Goal: Book appointment/travel/reservation

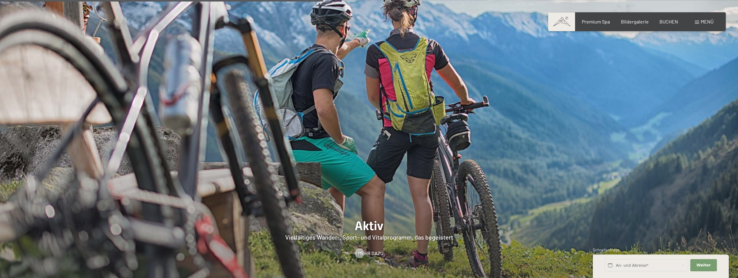
scroll to position [1590, 0]
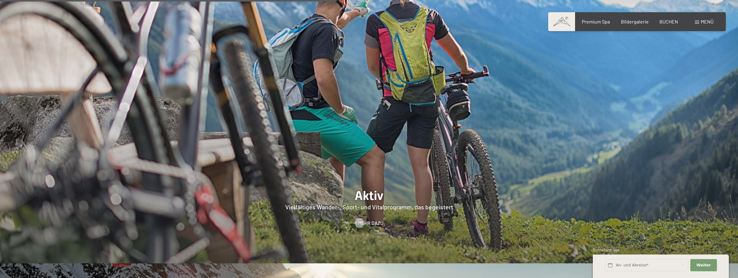
click at [374, 179] on div at bounding box center [369, 106] width 738 height 316
click at [369, 220] on span "Mehr dazu" at bounding box center [376, 223] width 25 height 7
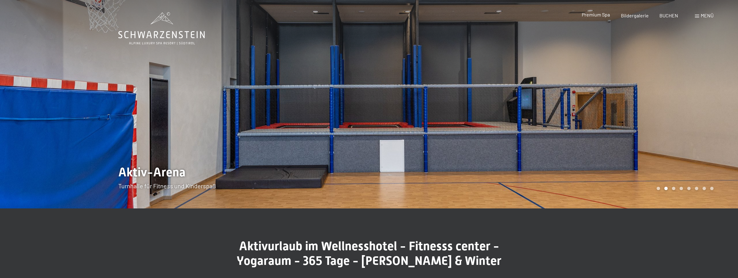
click at [591, 18] on div "Premium Spa" at bounding box center [596, 14] width 28 height 7
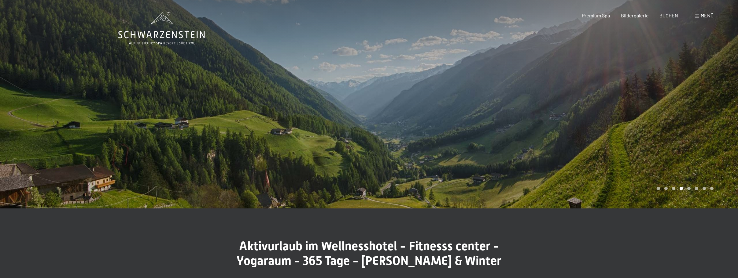
click at [158, 30] on icon at bounding box center [161, 28] width 87 height 33
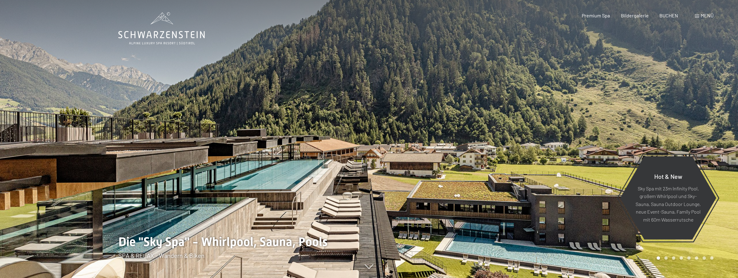
click at [696, 15] on span at bounding box center [697, 16] width 4 height 3
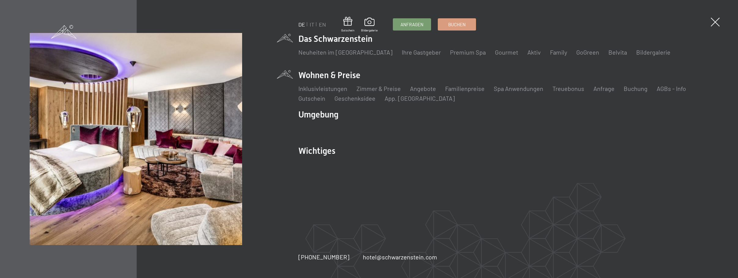
click at [338, 72] on li "Wohnen & Preise Inklusivleistungen Zimmer & Preise Liste Angebote Liste Familie…" at bounding box center [503, 85] width 410 height 33
click at [329, 88] on link "Inklusivleistungen" at bounding box center [322, 88] width 49 height 7
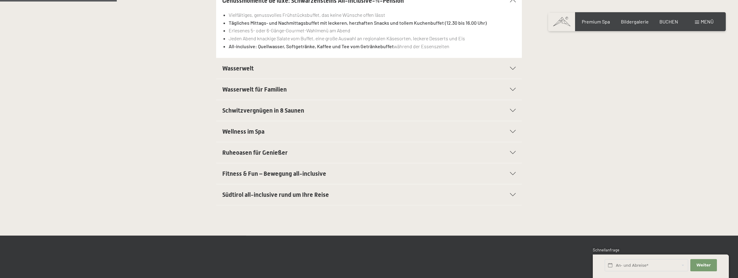
scroll to position [218, 0]
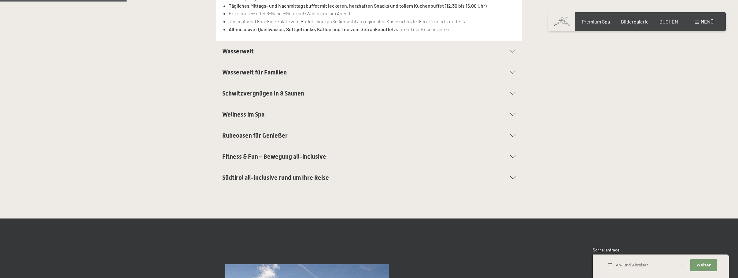
click at [274, 57] on div "Wasserwelt" at bounding box center [368, 51] width 293 height 21
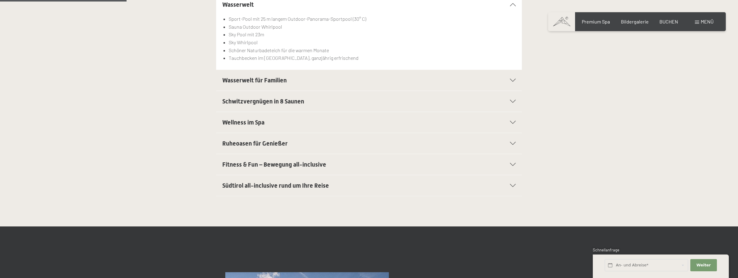
scroll to position [214, 0]
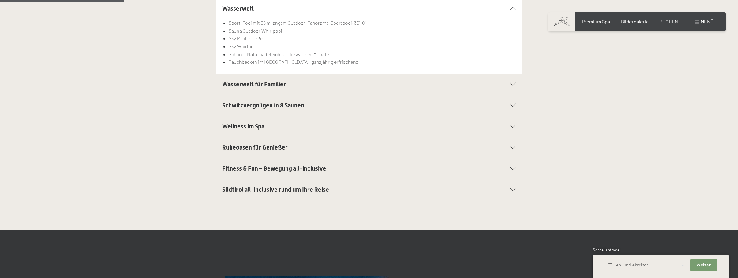
click at [293, 80] on div "Wasserwelt für Familien" at bounding box center [368, 84] width 293 height 21
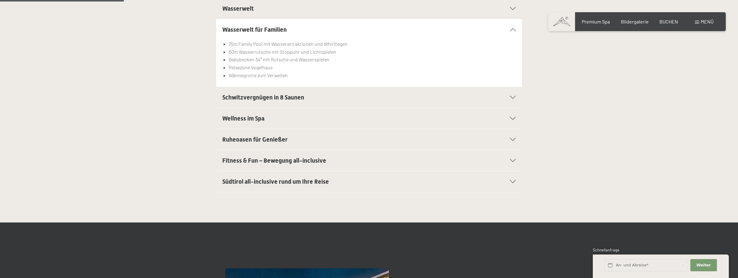
click at [286, 97] on span "Schwitzvergnügen in 8 Saunen" at bounding box center [263, 97] width 82 height 7
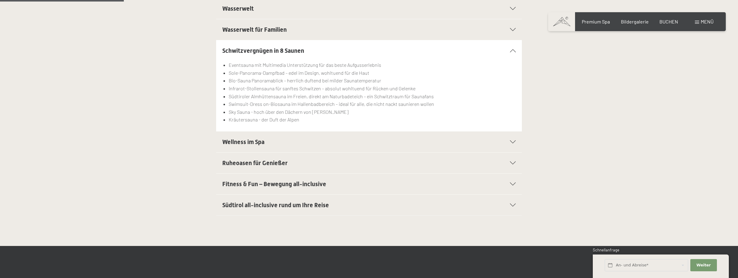
click at [275, 141] on h2 "Wellness im Spa" at bounding box center [354, 142] width 264 height 9
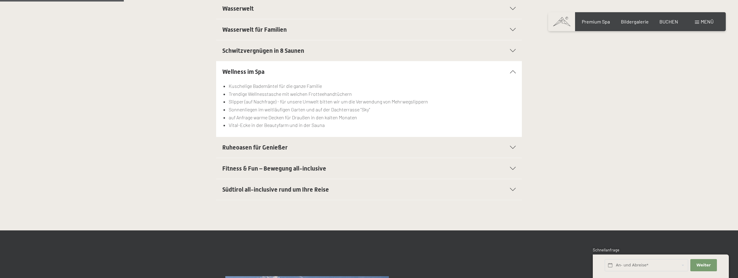
click at [280, 149] on span "Ruheoasen für Genießer" at bounding box center [254, 147] width 65 height 7
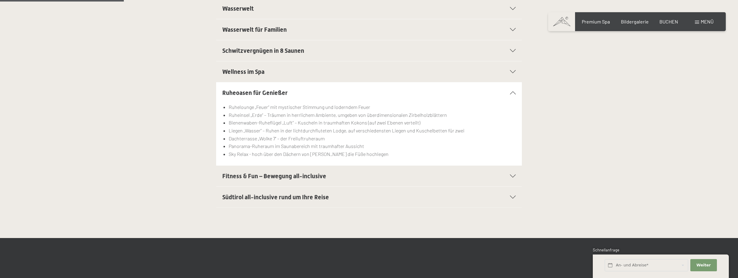
click at [306, 177] on span "Fitness & Fun – Bewegung all-inclusive" at bounding box center [274, 176] width 104 height 7
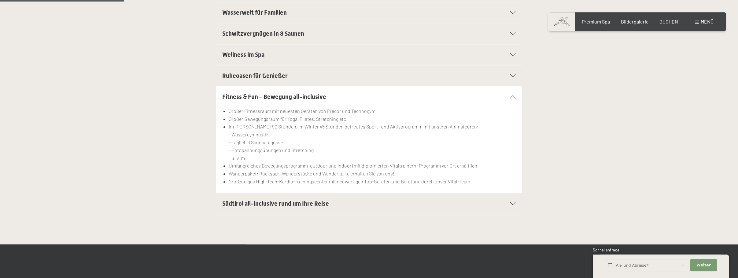
scroll to position [245, 0]
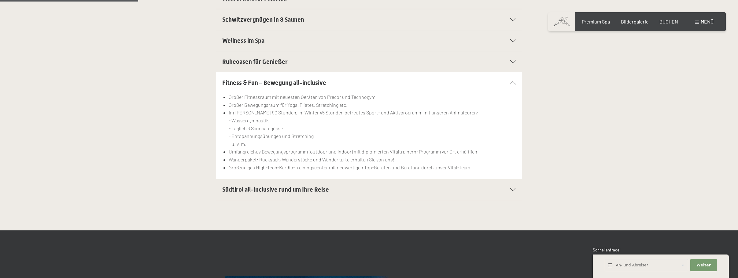
click at [292, 190] on span "Südtirol all-inclusive rund um Ihre Reise" at bounding box center [275, 189] width 107 height 7
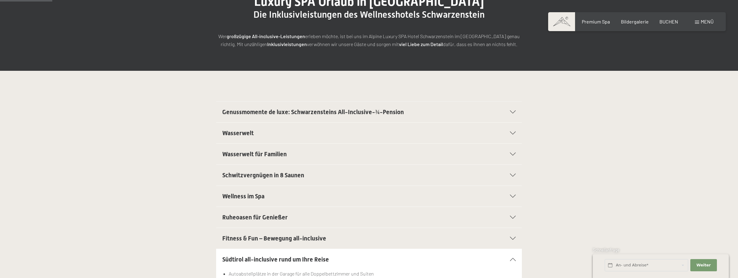
scroll to position [0, 0]
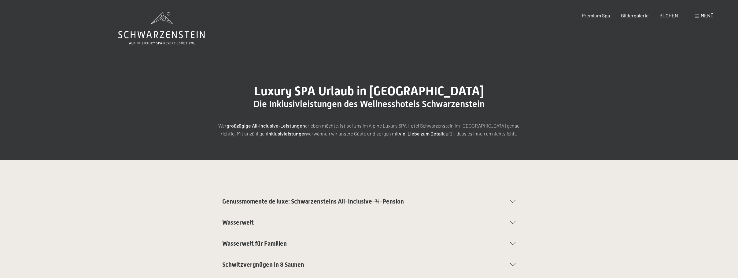
click at [698, 15] on div "Menü" at bounding box center [704, 15] width 19 height 7
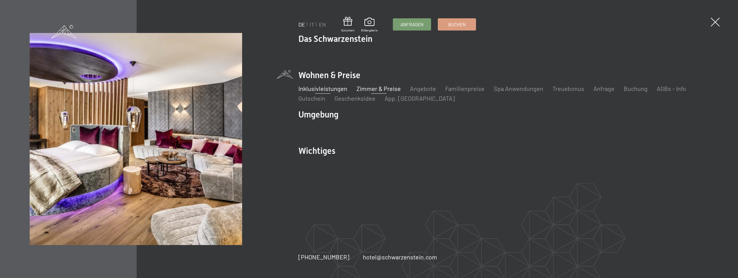
click at [381, 87] on link "Zimmer & Preise" at bounding box center [378, 88] width 44 height 7
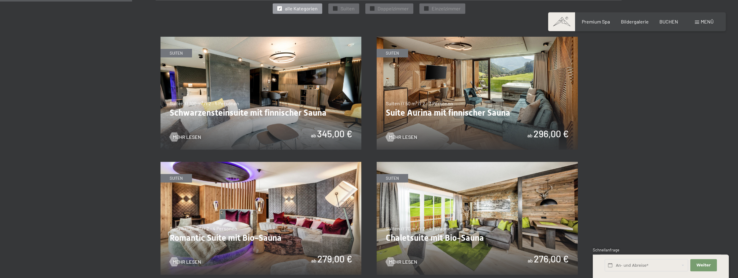
scroll to position [374, 0]
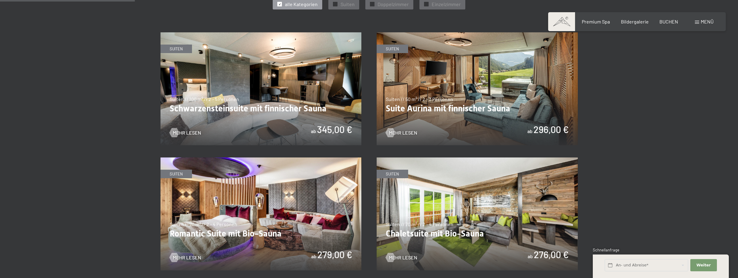
click at [234, 107] on img at bounding box center [260, 88] width 201 height 113
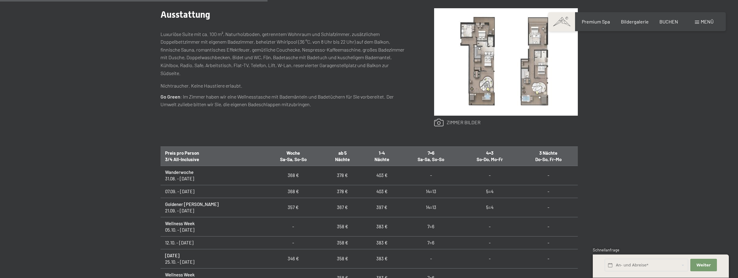
scroll to position [312, 0]
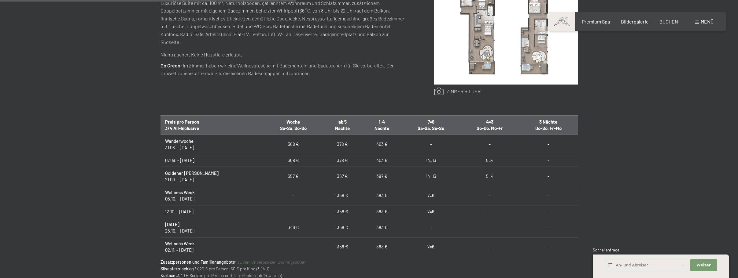
click at [457, 92] on link at bounding box center [457, 92] width 46 height 8
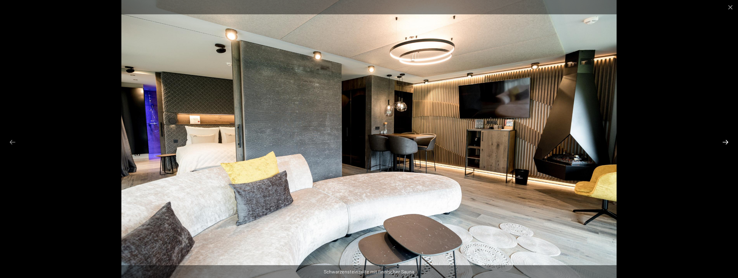
click at [724, 138] on button "Next slide" at bounding box center [725, 142] width 13 height 12
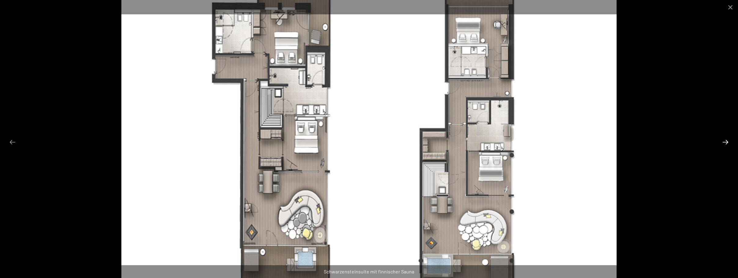
click at [724, 138] on button "Next slide" at bounding box center [725, 142] width 13 height 12
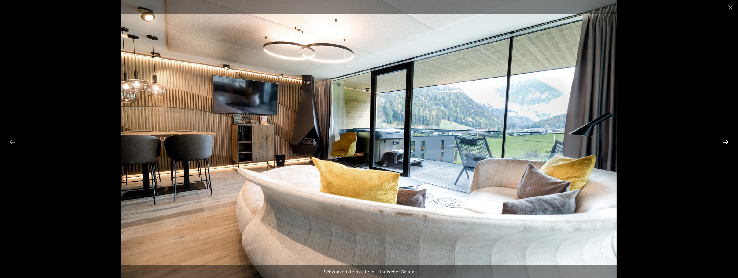
click at [724, 138] on button "Next slide" at bounding box center [725, 142] width 13 height 12
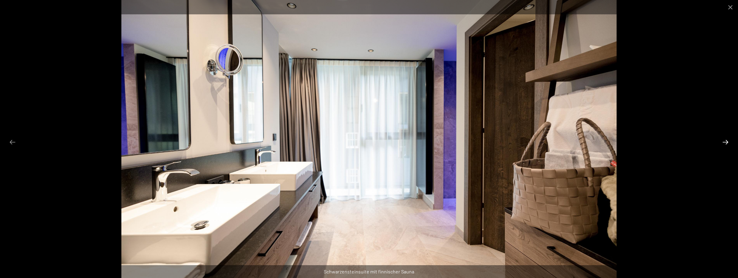
click at [724, 138] on button "Next slide" at bounding box center [725, 142] width 13 height 12
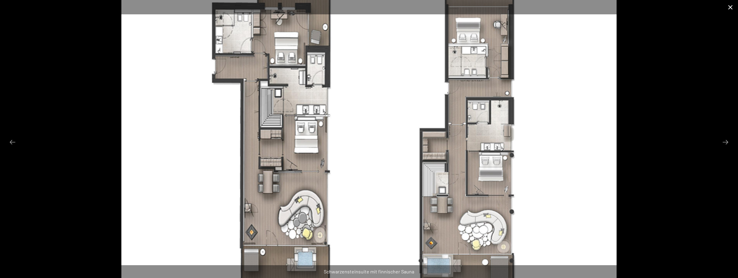
click at [731, 6] on button "Close gallery" at bounding box center [730, 7] width 15 height 14
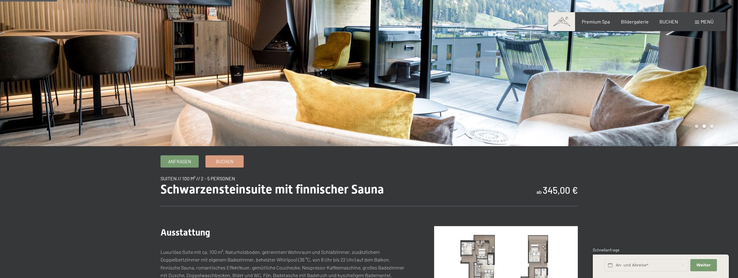
scroll to position [0, 0]
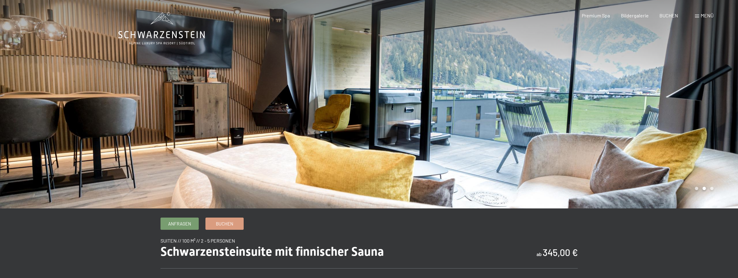
click at [696, 14] on div "Menü" at bounding box center [704, 15] width 19 height 7
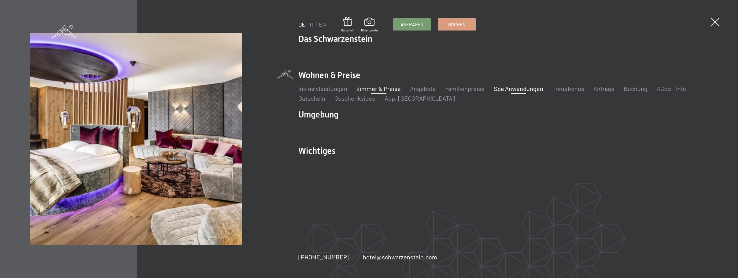
click at [516, 89] on link "Spa Anwendungen" at bounding box center [519, 88] width 50 height 7
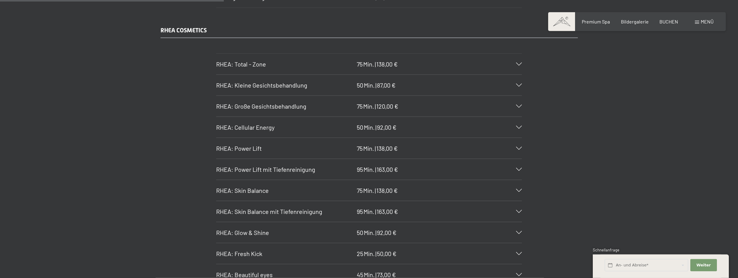
scroll to position [1559, 0]
click at [519, 62] on icon at bounding box center [519, 62] width 6 height 3
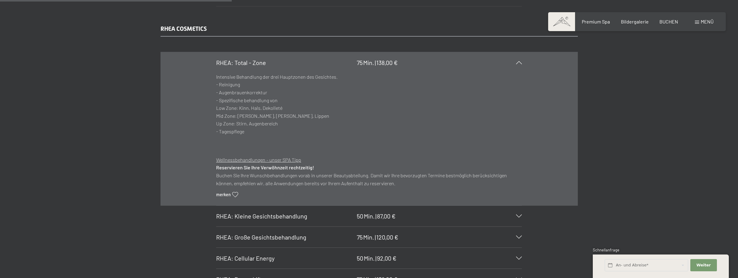
click at [609, 97] on div "RHEA COSMETICS RHEA: Total - Zone 75 Min. | 138,00 € Intensive Behandlung der d…" at bounding box center [369, 241] width 738 height 435
click at [521, 63] on icon at bounding box center [519, 62] width 6 height 3
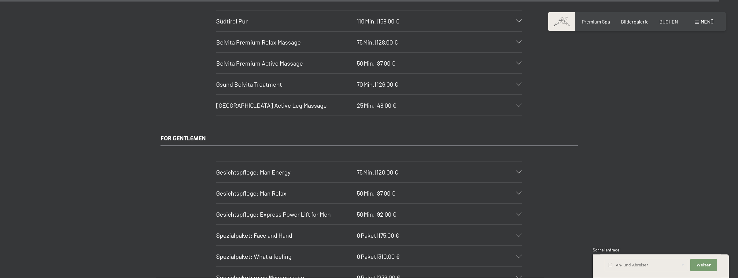
scroll to position [0, 0]
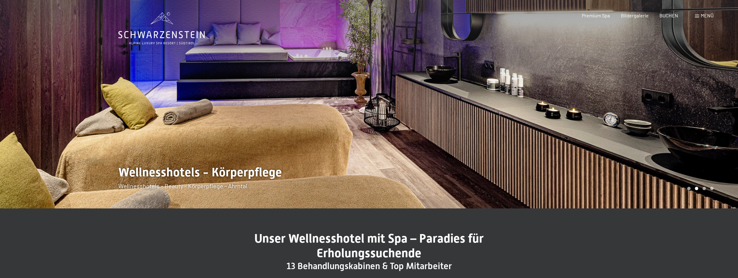
click at [700, 17] on div "Menü" at bounding box center [704, 15] width 19 height 7
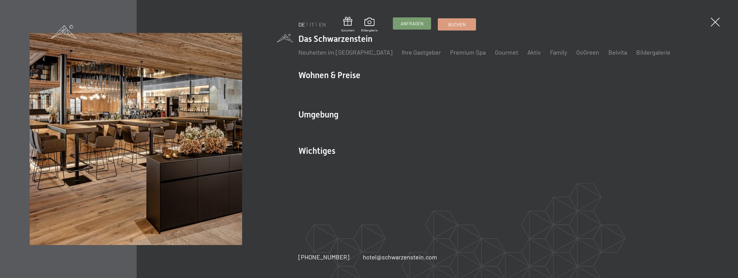
click at [413, 25] on span "Anfragen" at bounding box center [411, 23] width 23 height 6
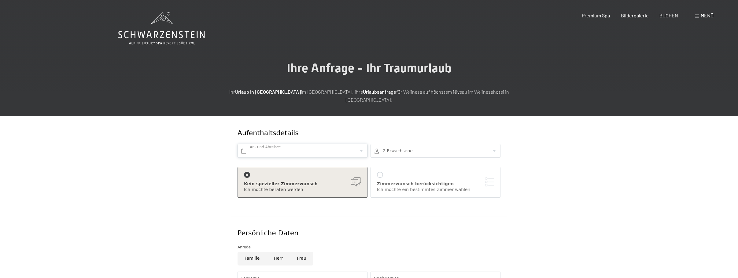
click at [295, 144] on input "text" at bounding box center [302, 151] width 130 height 14
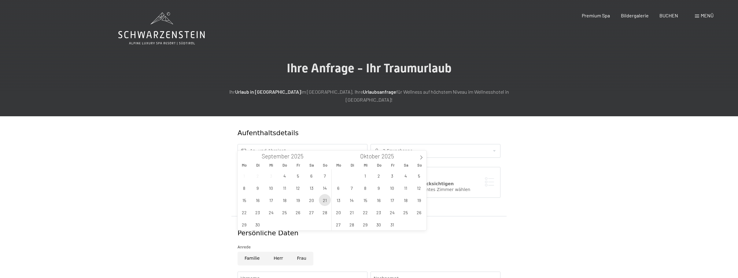
click at [323, 201] on span "21" at bounding box center [325, 200] width 12 height 12
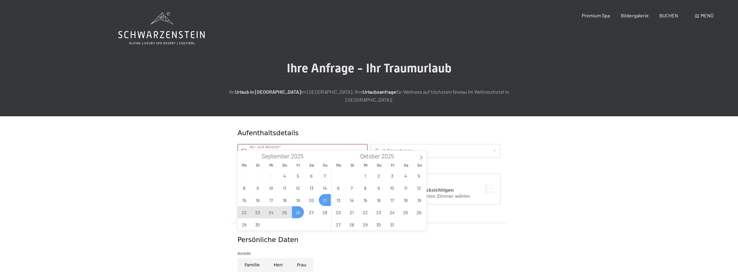
click at [300, 212] on span "26" at bounding box center [298, 213] width 12 height 12
type input "So. 21.09.2025 - Fr. 26.09.2025"
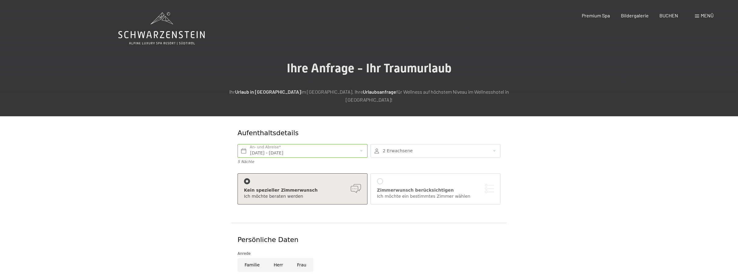
click at [421, 144] on div at bounding box center [435, 151] width 130 height 14
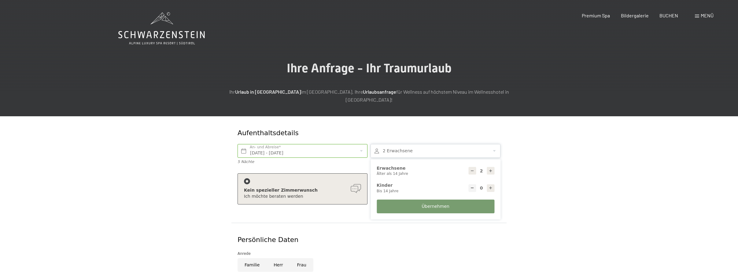
click at [489, 186] on icon at bounding box center [490, 188] width 4 height 4
type input "1"
select select
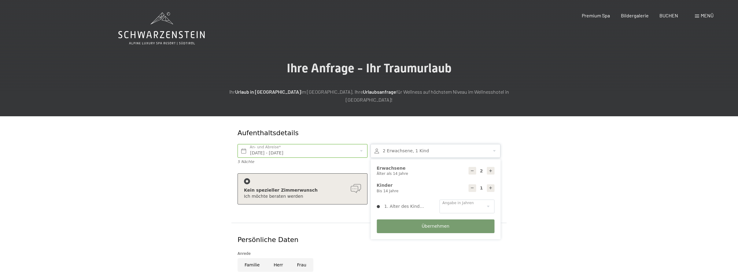
click at [491, 169] on icon at bounding box center [490, 171] width 4 height 4
type input "3"
click at [439, 200] on select "0 1 2 3 4 5 6 7 8 9 10 11 12 13 14" at bounding box center [466, 207] width 55 height 14
select select "13"
click option "13" at bounding box center [0, 0] width 0 height 0
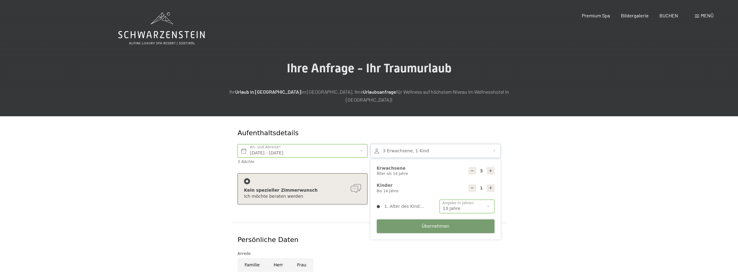
click at [429, 224] on span "Übernehmen" at bounding box center [435, 227] width 28 height 6
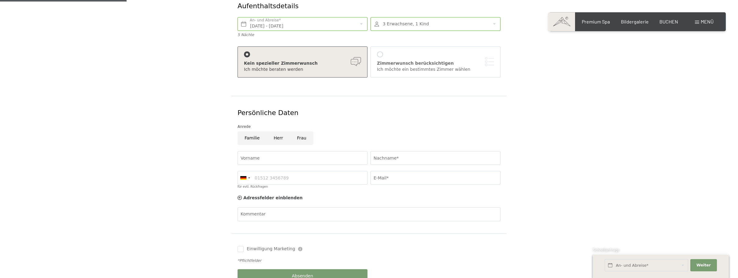
scroll to position [156, 0]
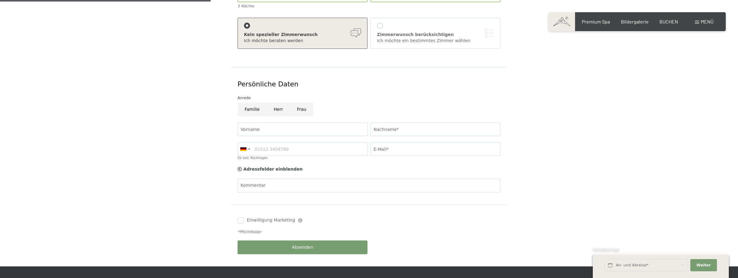
click at [256, 103] on input "Familie" at bounding box center [251, 110] width 29 height 14
radio input "true"
click at [262, 123] on input "Vorname" at bounding box center [302, 130] width 130 height 14
type input "Diana"
type input "Wyler"
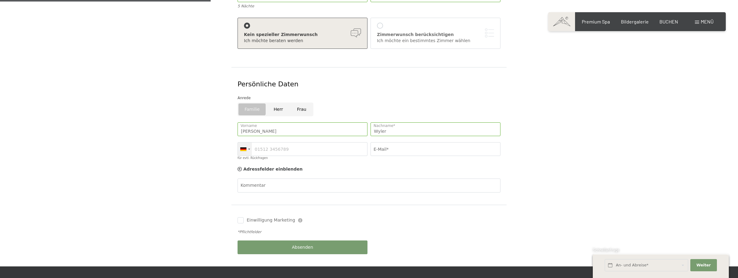
click at [243, 148] on div at bounding box center [243, 150] width 6 height 4
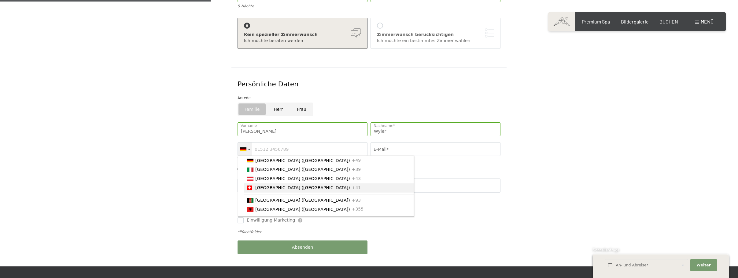
click at [263, 186] on li "Switzerland (Schweiz) +41" at bounding box center [328, 188] width 169 height 9
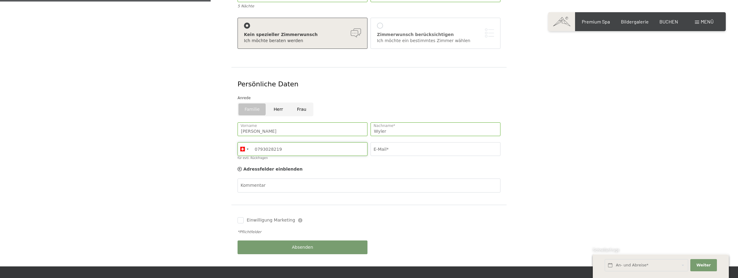
type input "0793028219"
click at [394, 142] on input "E-Mail*" at bounding box center [435, 149] width 130 height 14
type input "diana@quicknet.ch"
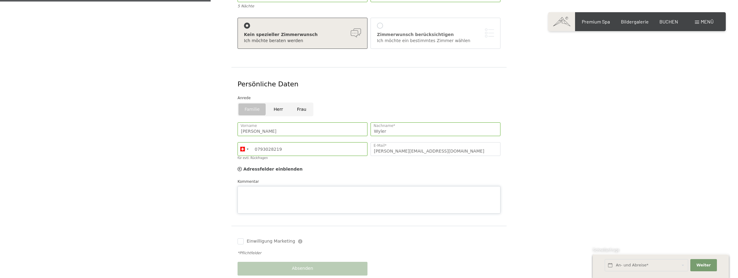
click at [301, 179] on div "Kommentar" at bounding box center [368, 196] width 263 height 35
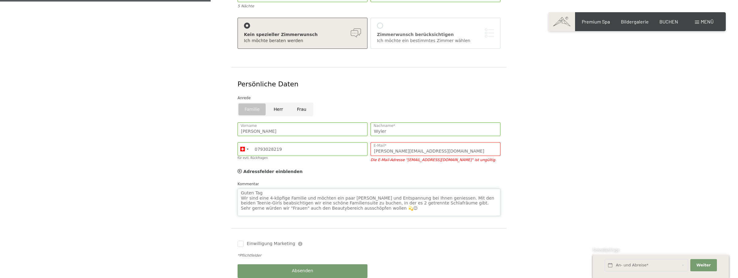
click at [312, 202] on textarea "Guten Tag Wir sind eine 4-köpfige Familie und möchten ein paar Tage Ruhe und En…" at bounding box center [368, 203] width 263 height 28
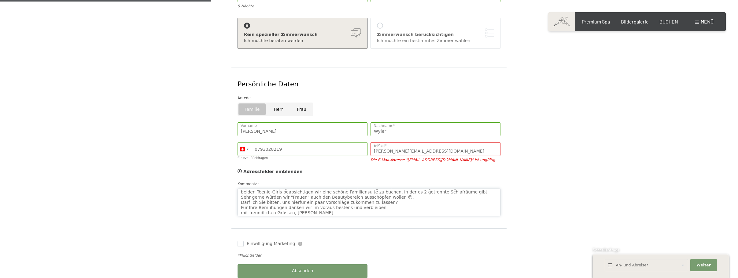
click at [353, 202] on textarea "Guten Tag Wir sind eine 4-köpfige Familie und möchten ein paar Tage Ruhe und En…" at bounding box center [368, 203] width 263 height 28
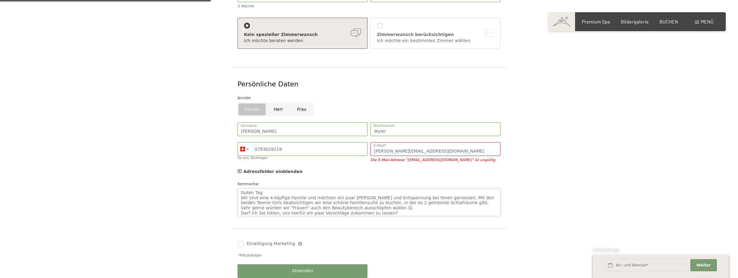
scroll to position [0, 0]
click at [271, 195] on textarea "Guten Tag Wir sind eine 4-köpfige Familie und möchten ein paar Tage Ruhe und En…" at bounding box center [368, 203] width 263 height 28
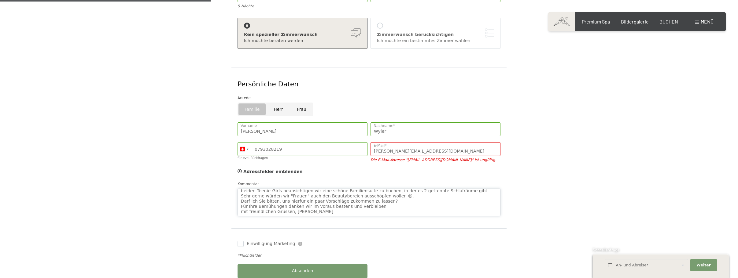
drag, startPoint x: 241, startPoint y: 186, endPoint x: 365, endPoint y: 217, distance: 127.3
click at [365, 216] on textarea "Guten Tag Wir sind eine 4-köpfige Familie und möchten ein paar Tage Ruhe und En…" at bounding box center [368, 203] width 263 height 28
click at [329, 189] on textarea "Guten Tag Wir sind eine 4-köpfige Familie und möchten ein paar Tage Ruhe und En…" at bounding box center [368, 203] width 263 height 28
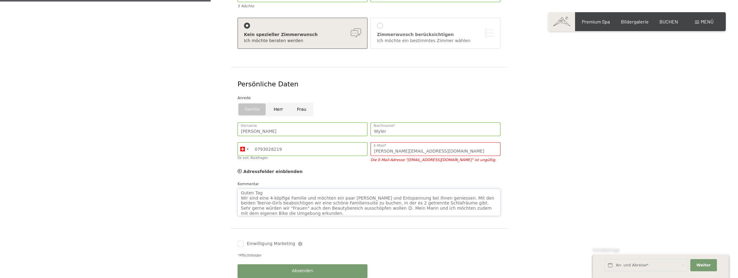
drag, startPoint x: 319, startPoint y: 205, endPoint x: 237, endPoint y: 175, distance: 87.6
click at [237, 189] on textarea "Guten Tag Wir sind eine 4-köpfige Familie und möchten ein paar Tage Ruhe und En…" at bounding box center [368, 203] width 263 height 28
type textarea "Guten Tag Wir sind eine 4-köpfige Familie und möchten ein paar Tage Ruhe und En…"
click at [240, 241] on input "Einwilligung Marketing" at bounding box center [240, 244] width 6 height 6
checkbox input "true"
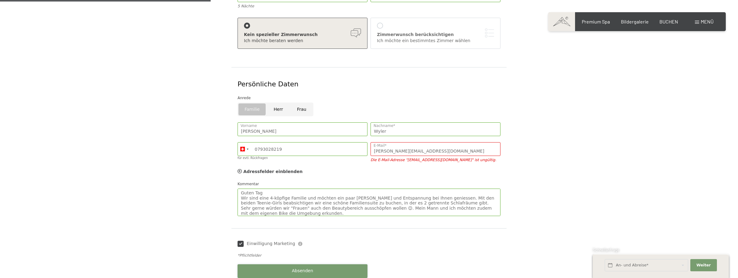
click at [339, 265] on button "Absenden" at bounding box center [302, 272] width 130 height 14
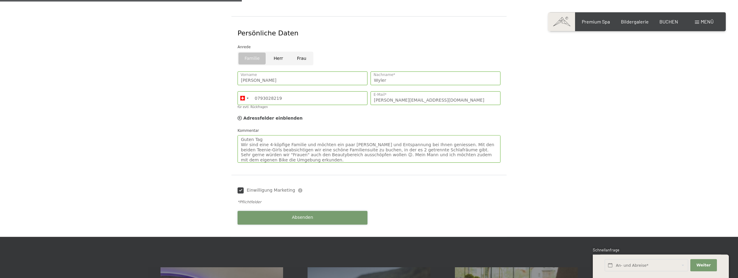
scroll to position [221, 0]
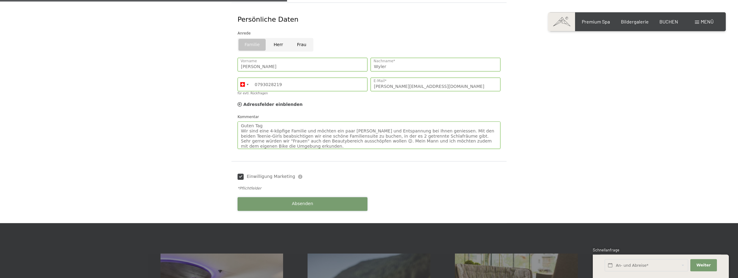
click at [310, 201] on span "Absenden" at bounding box center [302, 204] width 21 height 6
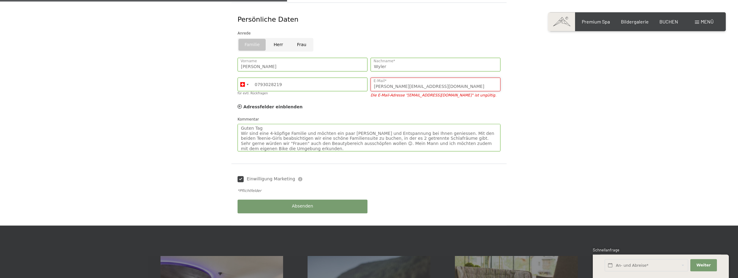
click at [418, 78] on input "diana@quicknet.ch" at bounding box center [435, 85] width 130 height 14
drag, startPoint x: 423, startPoint y: 78, endPoint x: 356, endPoint y: 80, distance: 67.3
click at [370, 80] on input "diana@quicknet.ch" at bounding box center [435, 85] width 130 height 14
type input "dif@tcnet.ch"
click at [324, 197] on div "Absenden" at bounding box center [302, 207] width 133 height 20
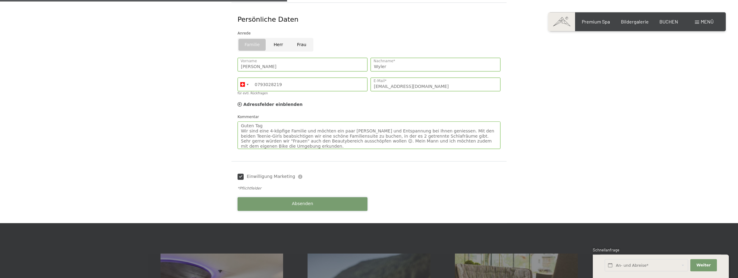
click at [307, 201] on span "Absenden" at bounding box center [302, 204] width 21 height 6
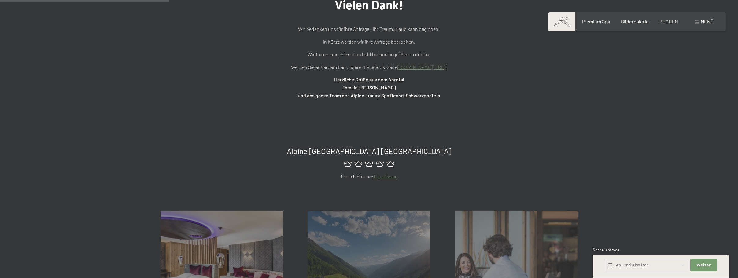
scroll to position [218, 0]
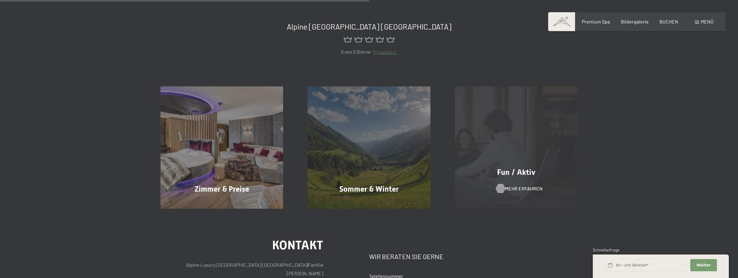
click at [517, 191] on span "Mehr erfahren" at bounding box center [524, 189] width 38 height 7
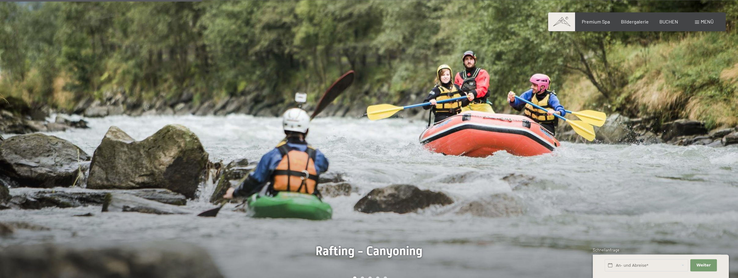
scroll to position [530, 0]
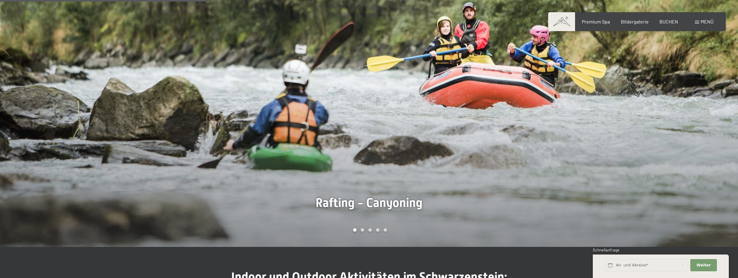
click at [696, 129] on div at bounding box center [553, 89] width 369 height 316
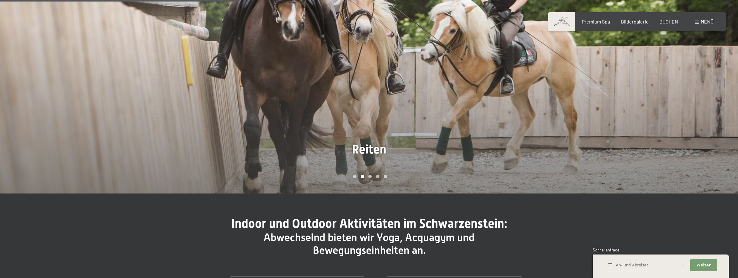
scroll to position [561, 0]
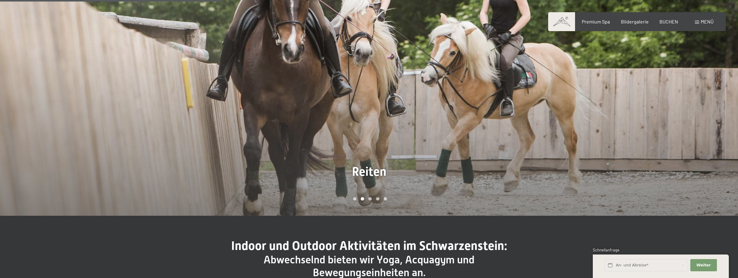
click at [379, 92] on div at bounding box center [553, 58] width 369 height 316
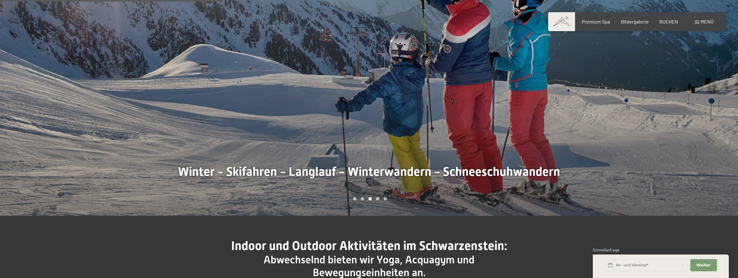
click at [301, 106] on div at bounding box center [184, 58] width 369 height 316
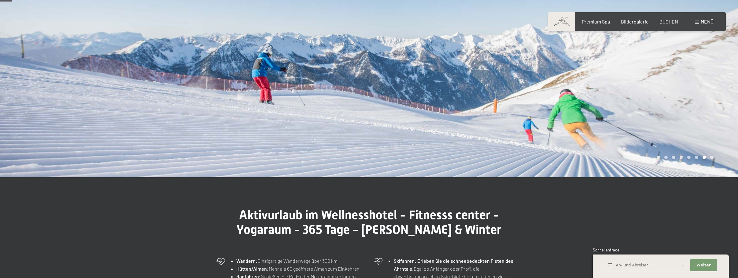
scroll to position [0, 0]
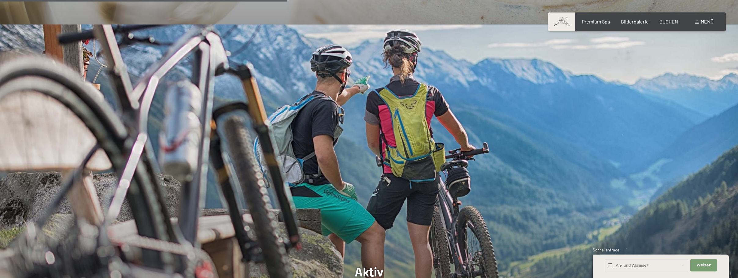
scroll to position [1559, 0]
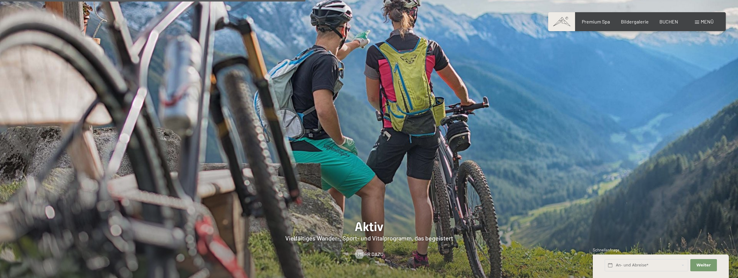
click at [460, 188] on div at bounding box center [369, 137] width 738 height 316
click at [365, 251] on span "Mehr dazu" at bounding box center [376, 254] width 25 height 7
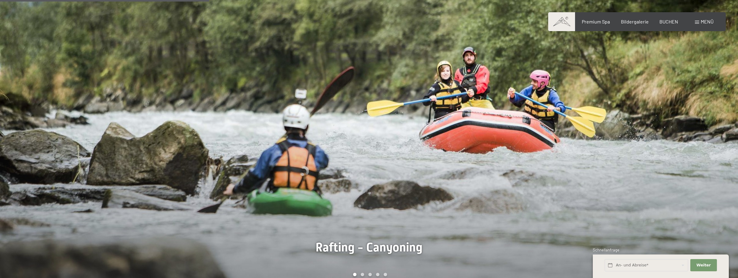
scroll to position [530, 0]
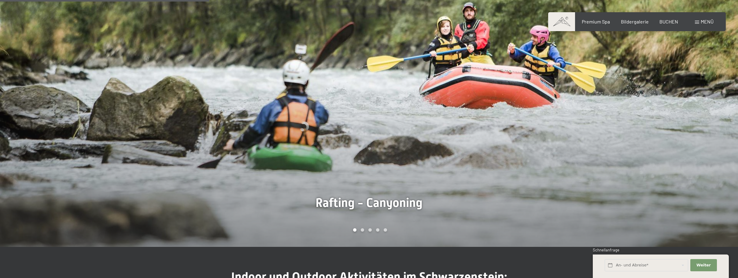
click at [608, 141] on div at bounding box center [553, 89] width 369 height 316
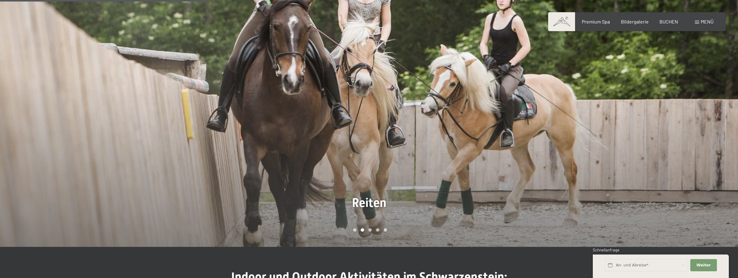
click at [699, 20] on div "Menü" at bounding box center [704, 21] width 19 height 7
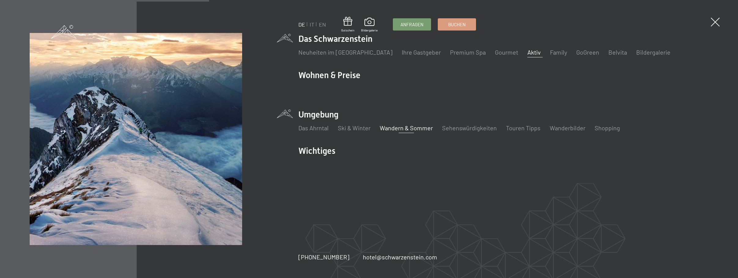
click at [400, 128] on link "Wandern & Sommer" at bounding box center [406, 127] width 53 height 7
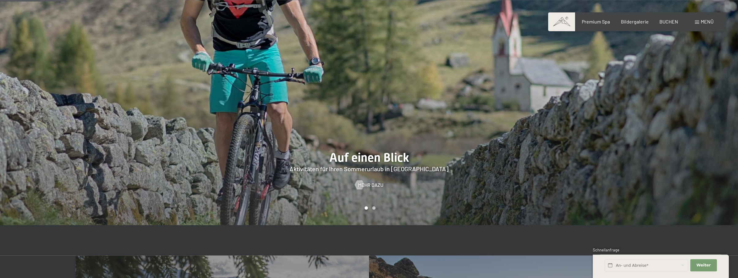
scroll to position [468, 0]
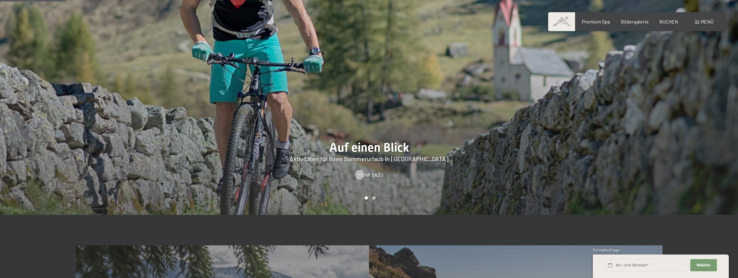
click at [377, 192] on div at bounding box center [553, 57] width 369 height 316
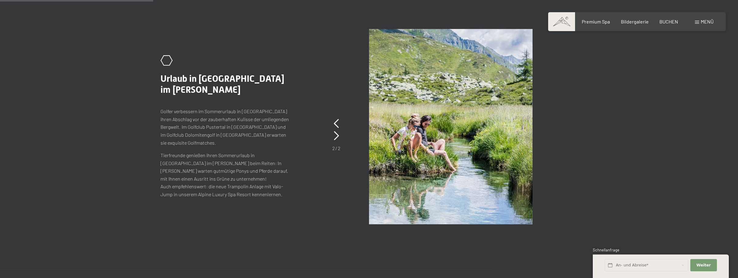
scroll to position [966, 0]
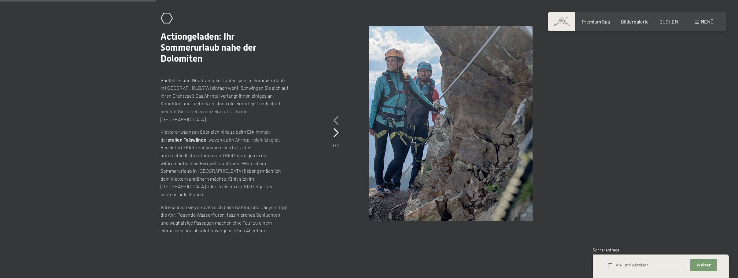
click at [337, 116] on icon at bounding box center [335, 120] width 5 height 9
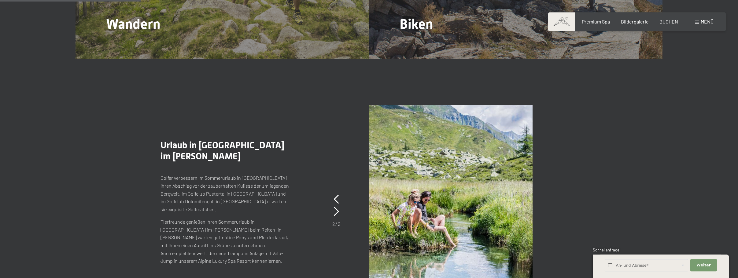
scroll to position [873, 0]
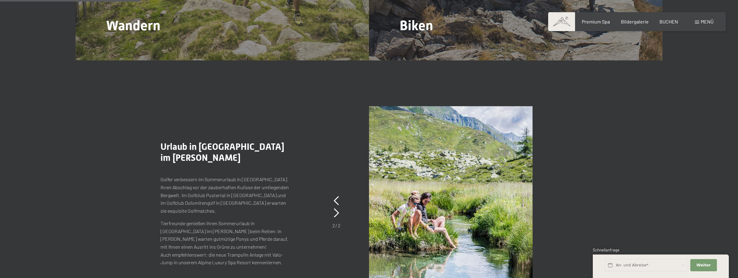
click at [696, 22] on span at bounding box center [697, 22] width 4 height 3
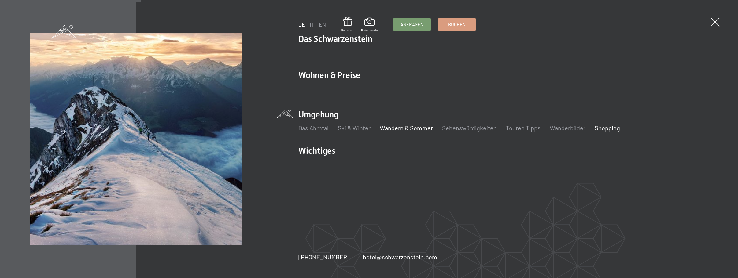
click at [600, 128] on link "Shopping" at bounding box center [607, 127] width 25 height 7
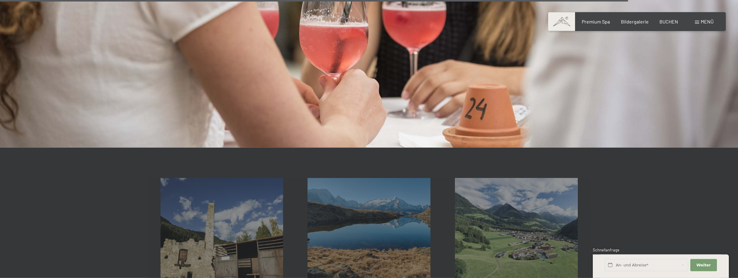
scroll to position [1247, 0]
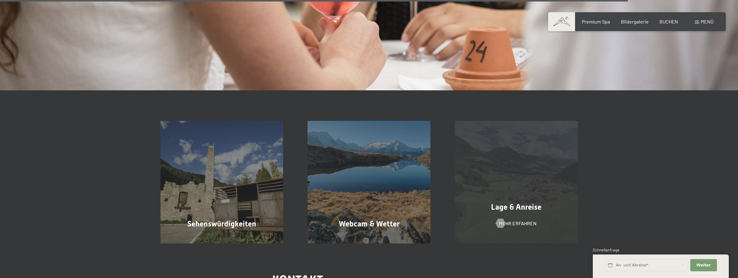
click at [526, 183] on div "Lage & Anreise Mehr erfahren" at bounding box center [516, 182] width 147 height 123
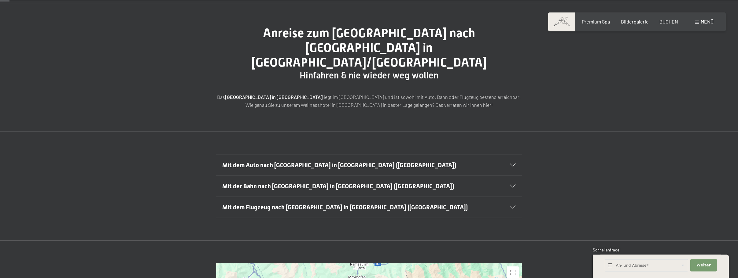
scroll to position [62, 0]
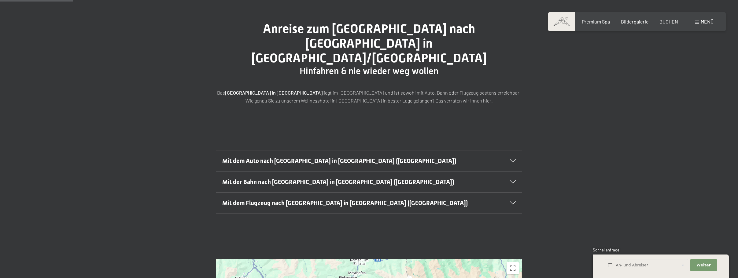
click at [354, 157] on h2 "Mit dem Auto nach [GEOGRAPHIC_DATA] in [GEOGRAPHIC_DATA] ([GEOGRAPHIC_DATA])" at bounding box center [354, 161] width 264 height 9
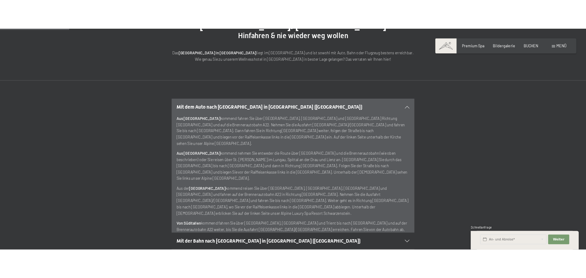
scroll to position [0, 0]
